Goal: Task Accomplishment & Management: Manage account settings

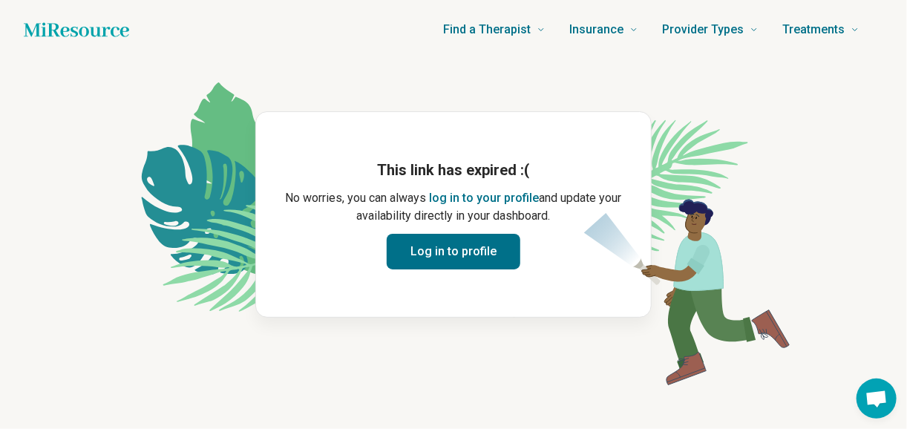
click at [467, 256] on button "Log in to profile" at bounding box center [453, 252] width 134 height 36
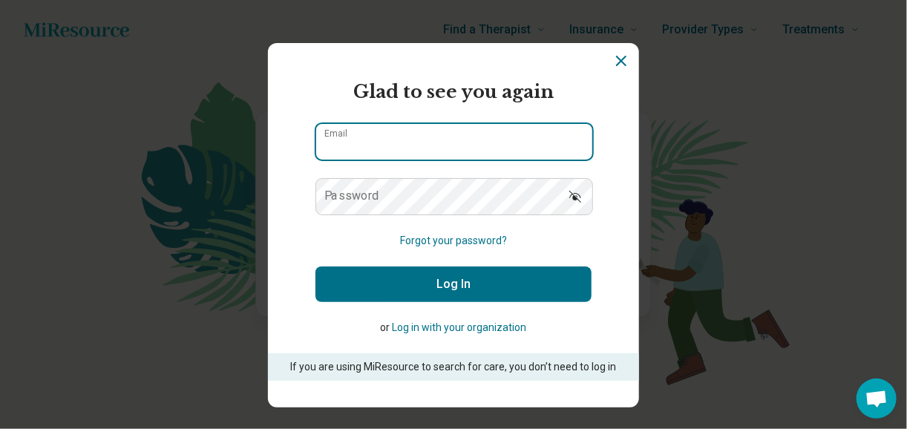
click at [433, 140] on input "Email" at bounding box center [454, 142] width 276 height 36
type input "**********"
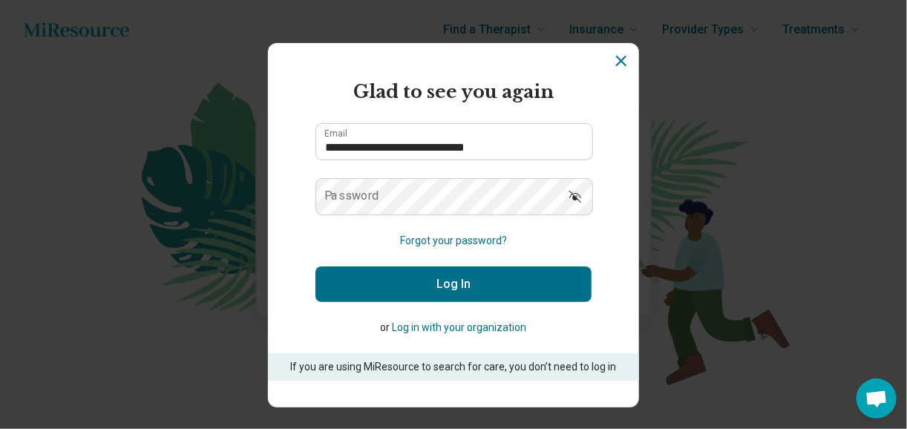
click at [451, 240] on button "Forgot your password?" at bounding box center [453, 241] width 107 height 16
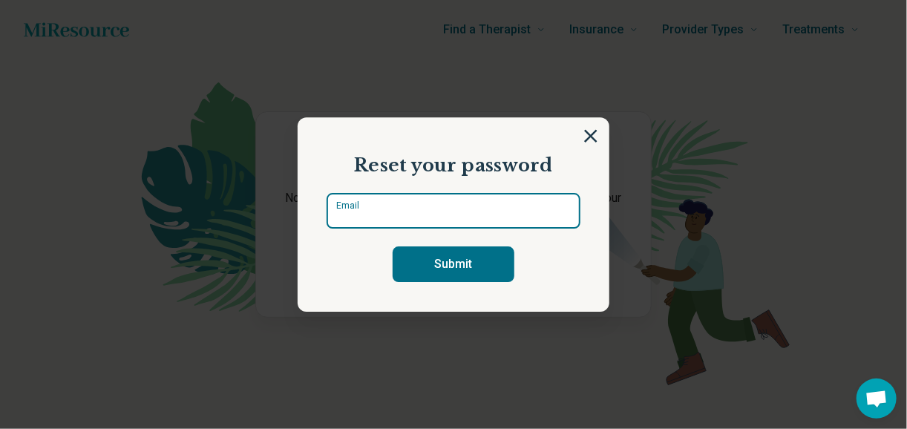
click at [430, 214] on input "Email" at bounding box center [453, 211] width 254 height 36
type input "**********"
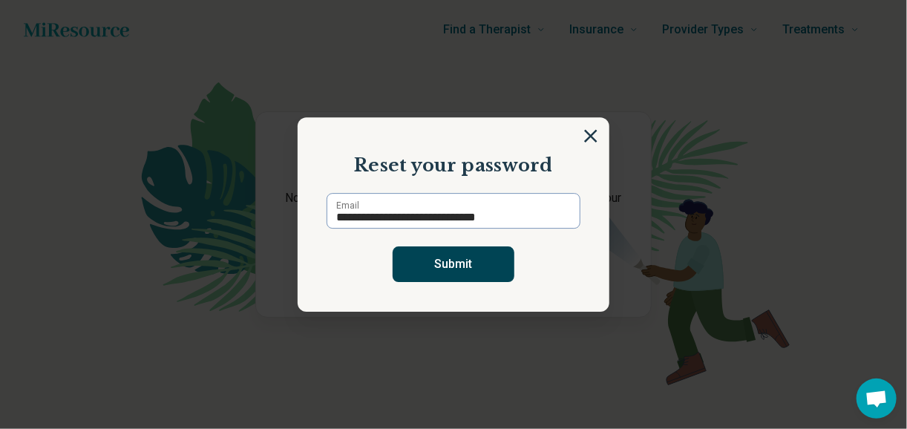
click at [448, 268] on button "Submit" at bounding box center [453, 264] width 122 height 36
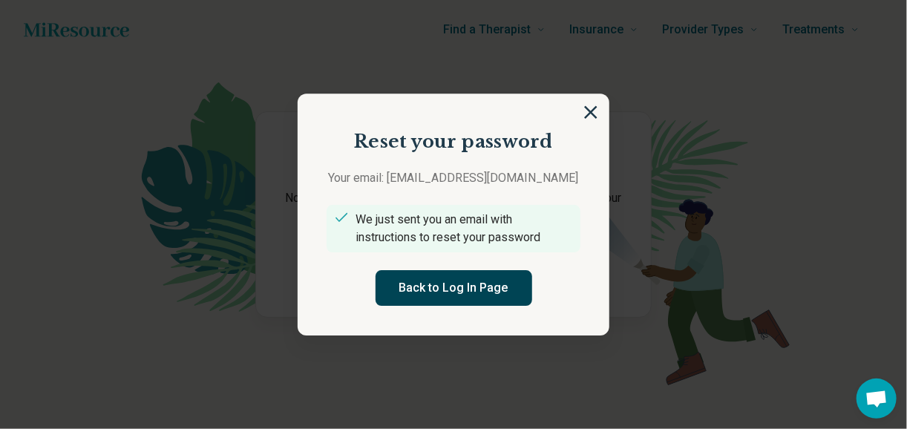
click at [458, 286] on button "Back to Log In Page" at bounding box center [453, 288] width 157 height 36
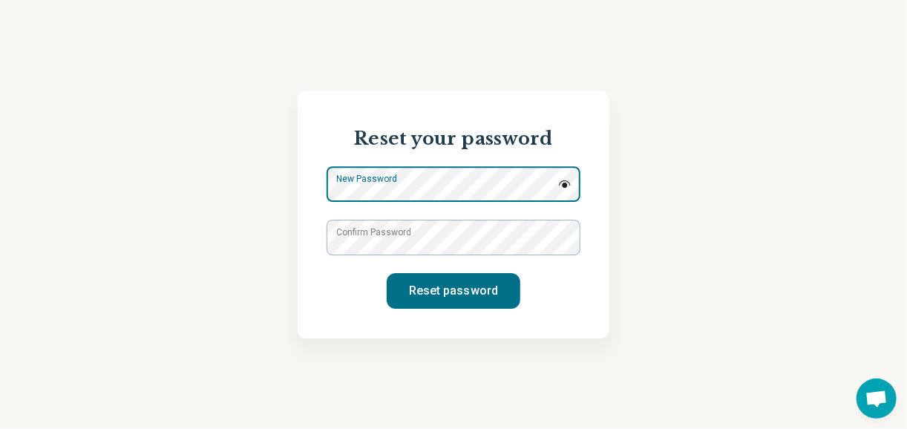
click at [463, 188] on div "New Password" at bounding box center [453, 184] width 254 height 36
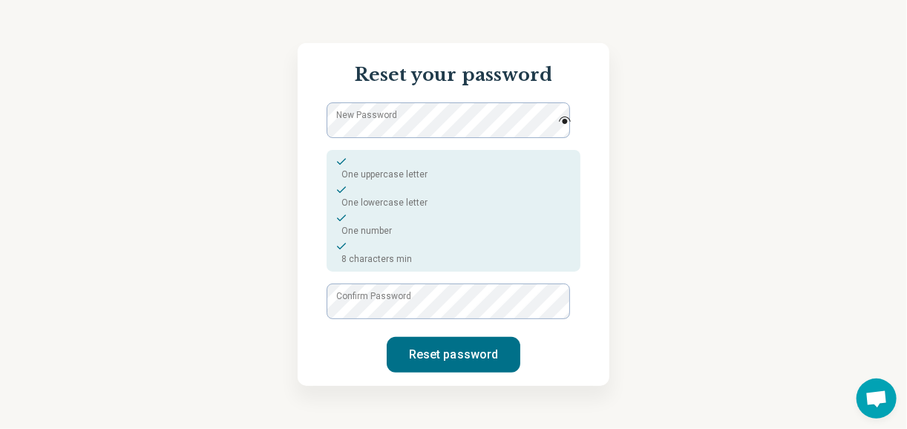
click at [411, 295] on label "Confirm Password" at bounding box center [373, 295] width 75 height 13
click at [463, 357] on button "Reset password" at bounding box center [453, 355] width 134 height 36
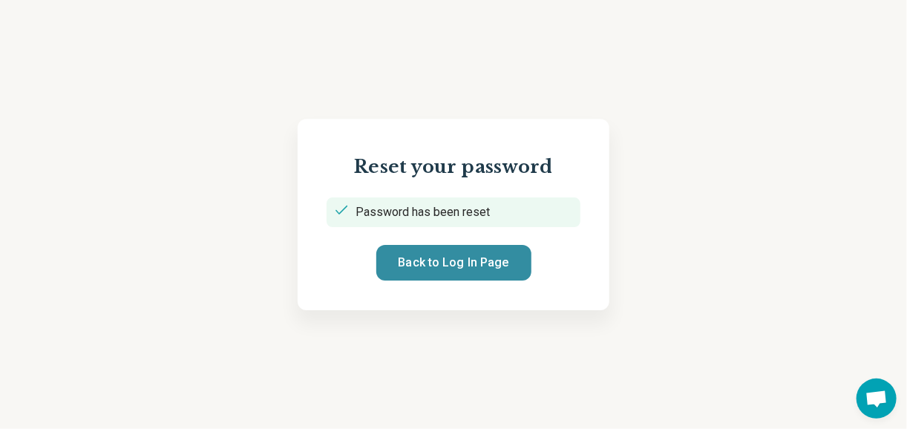
click at [455, 268] on button "Back to Log In Page" at bounding box center [453, 263] width 155 height 36
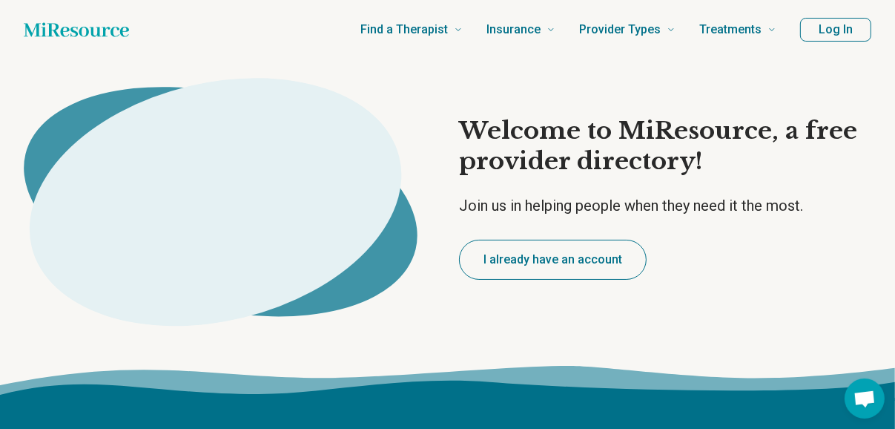
click at [825, 27] on button "Log In" at bounding box center [835, 30] width 71 height 24
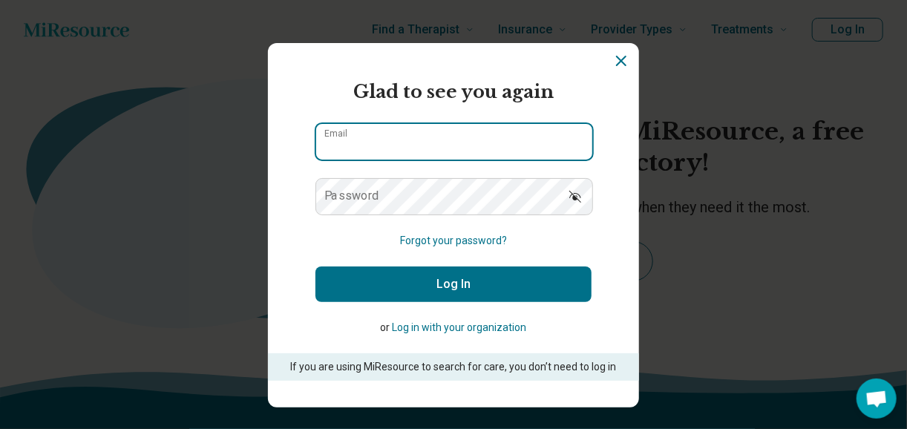
click at [421, 144] on input "Email" at bounding box center [454, 142] width 276 height 36
type input "**********"
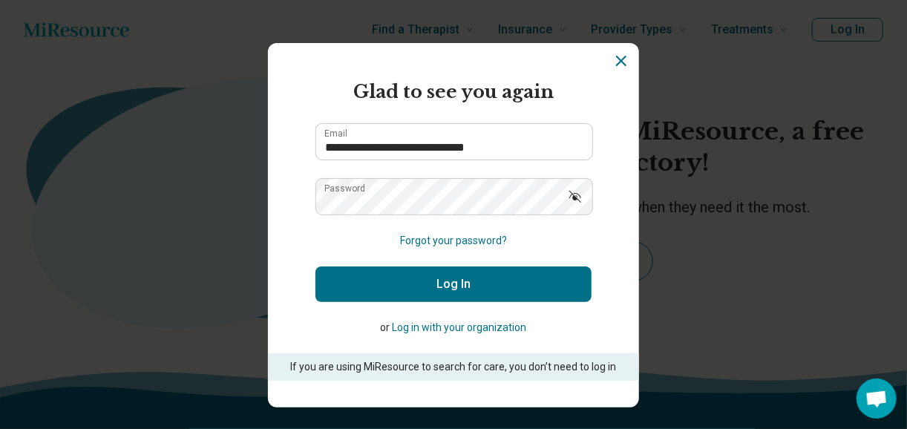
click at [453, 280] on button "Log In" at bounding box center [453, 284] width 276 height 36
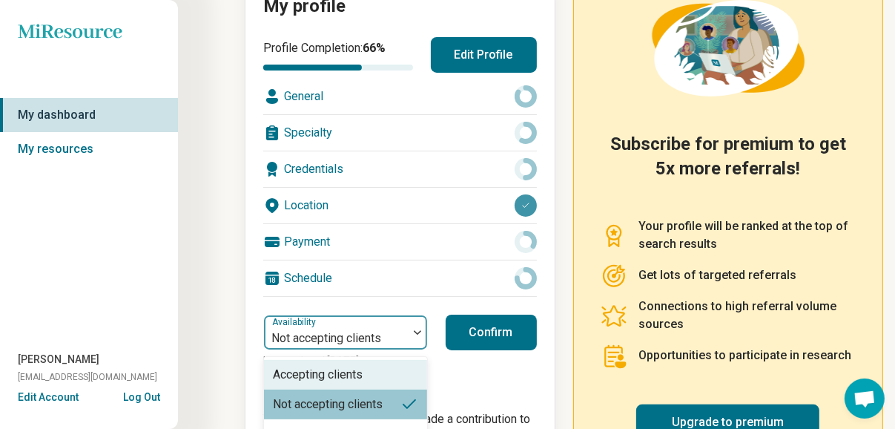
scroll to position [225, 0]
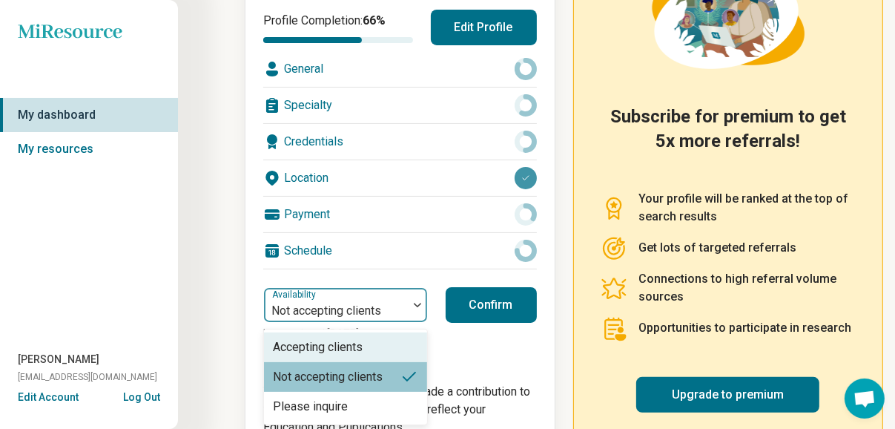
drag, startPoint x: 417, startPoint y: 332, endPoint x: 361, endPoint y: 342, distance: 57.2
click at [361, 342] on div "Accepting clients" at bounding box center [318, 347] width 90 height 18
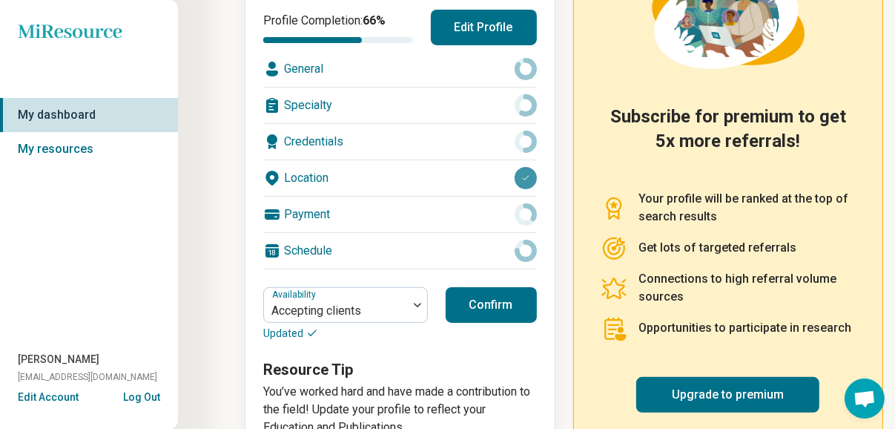
click at [492, 310] on button "Confirm" at bounding box center [491, 305] width 91 height 36
click at [505, 295] on button "Confirm" at bounding box center [491, 305] width 91 height 36
click at [509, 303] on button "Confirm" at bounding box center [491, 305] width 91 height 36
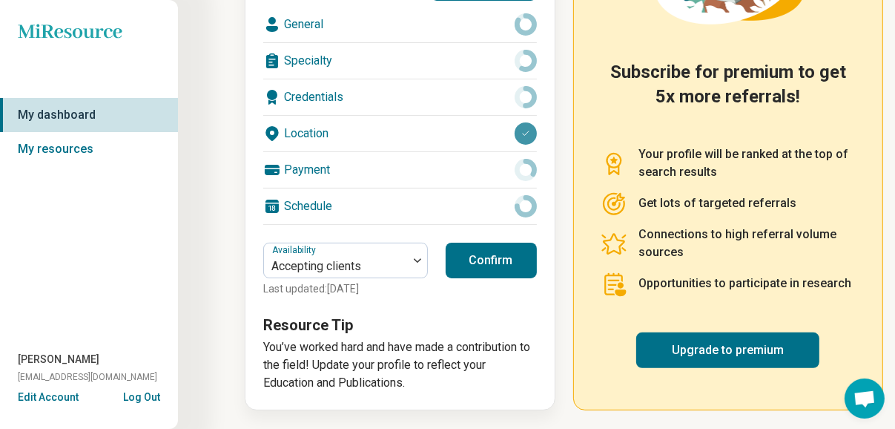
scroll to position [0, 0]
